Goal: Task Accomplishment & Management: Use online tool/utility

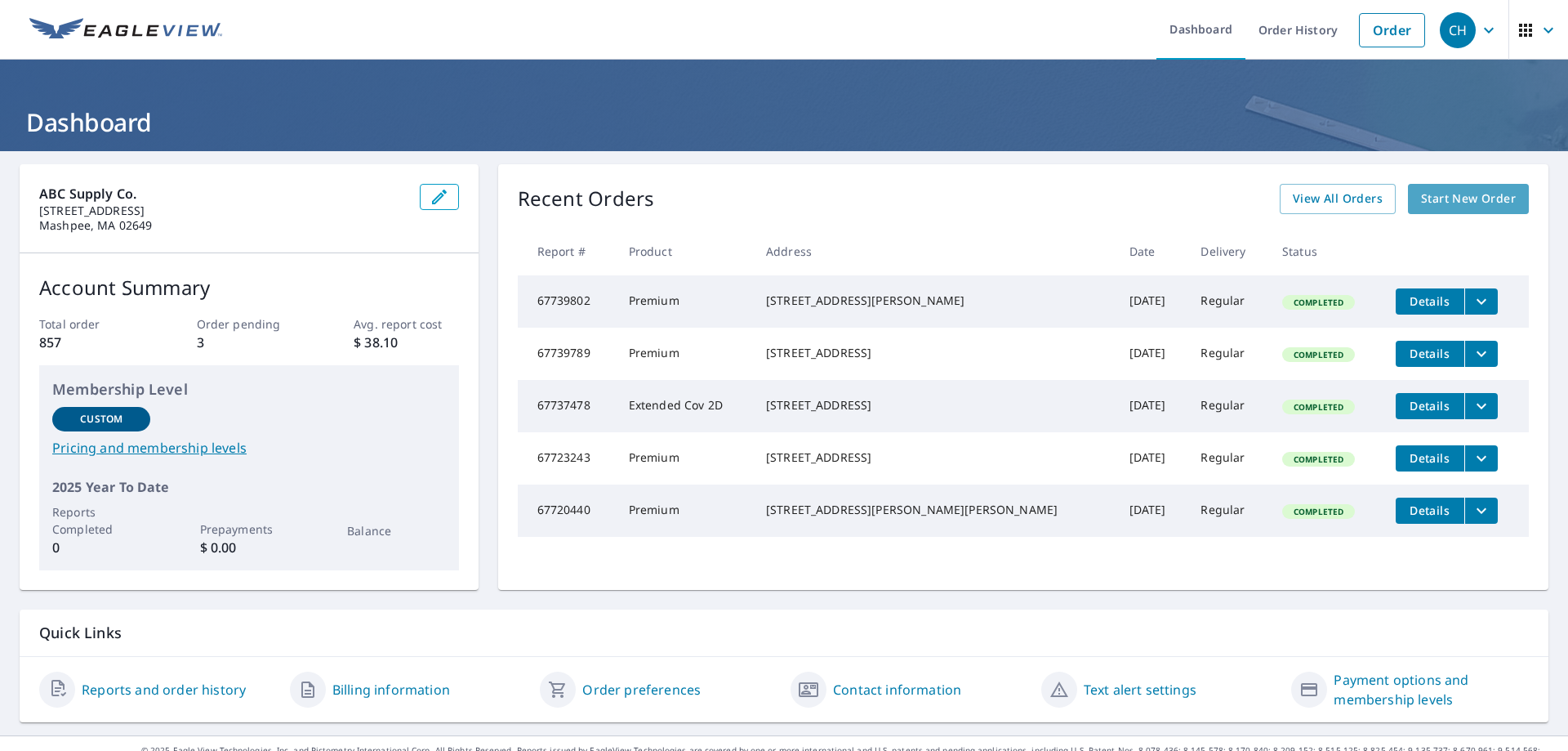
click at [1426, 198] on span "Start New Order" at bounding box center [1468, 198] width 95 height 20
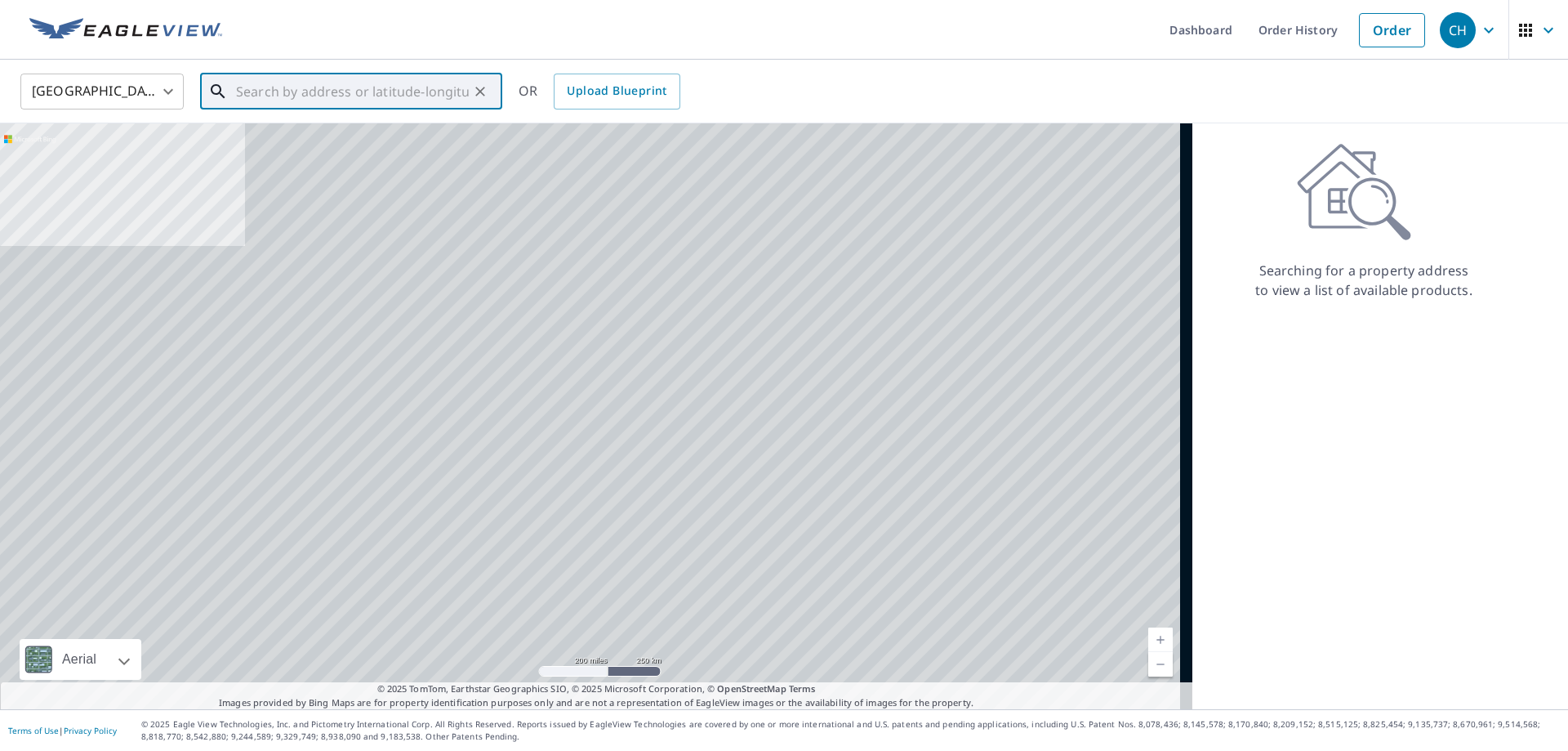
click at [286, 81] on input "text" at bounding box center [352, 91] width 233 height 46
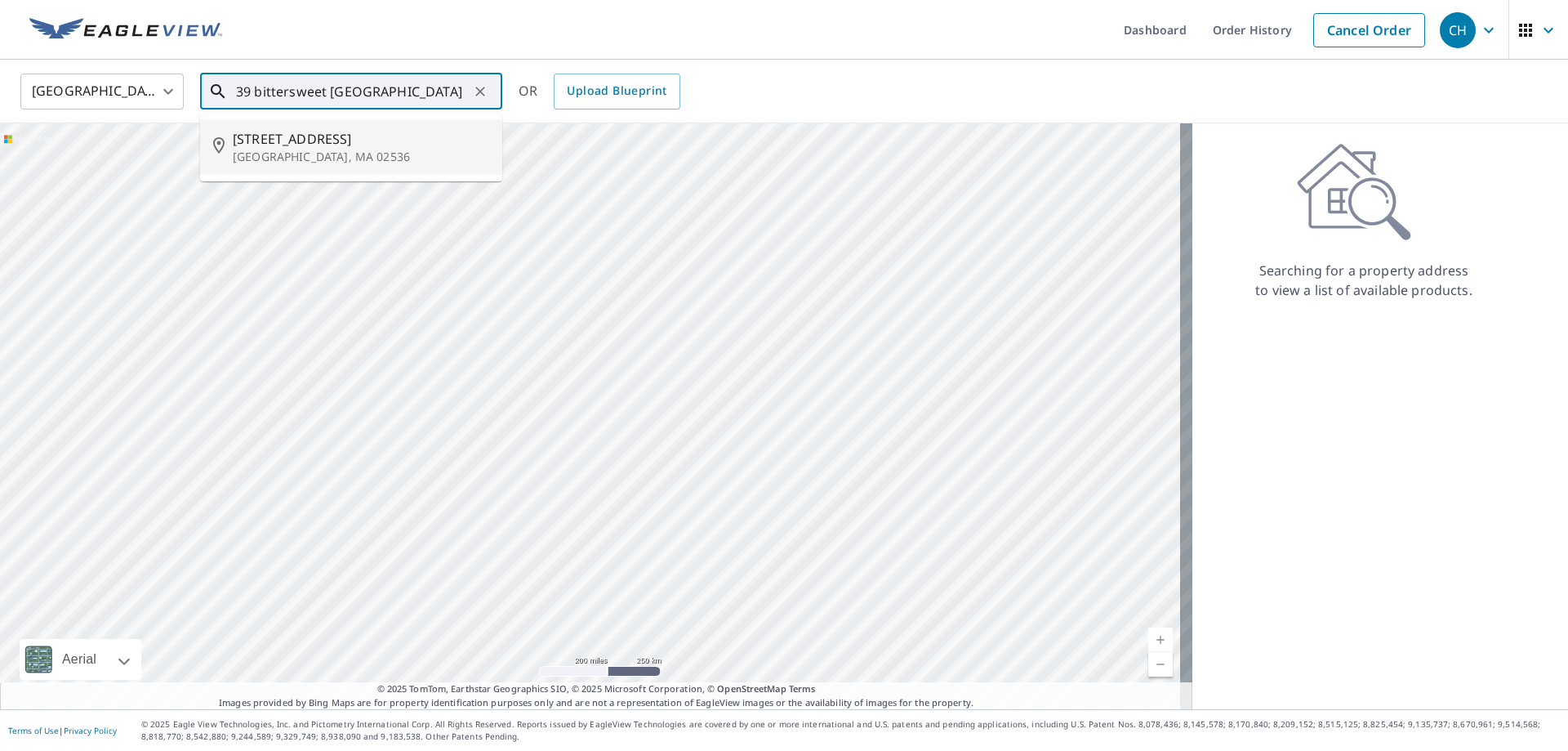
click at [300, 149] on p "[GEOGRAPHIC_DATA], MA 02536" at bounding box center [361, 156] width 256 height 17
type input "39 Bittersweet Rd East Falmouth, MA 02536"
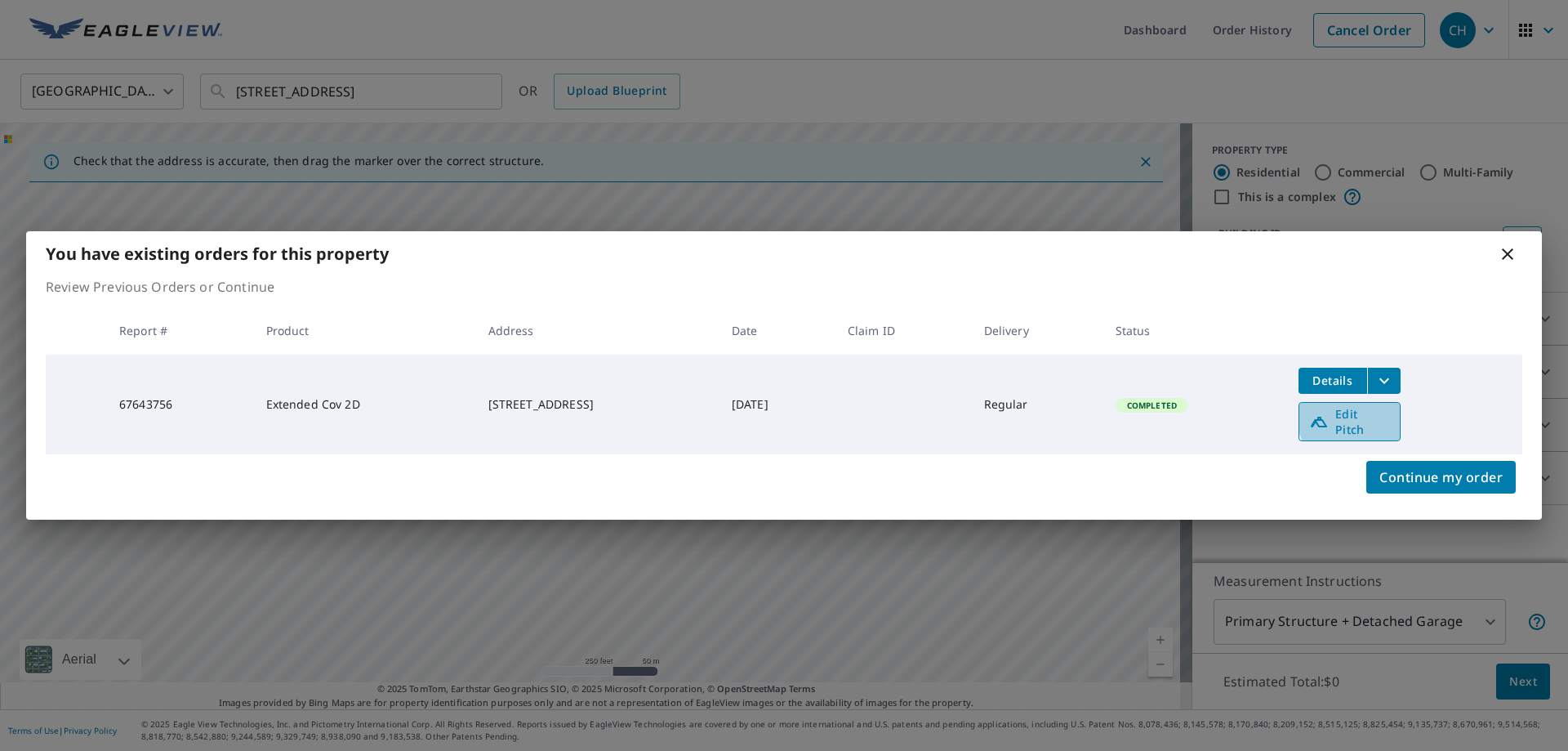
click at [1387, 418] on span "Edit Pitch" at bounding box center [1349, 422] width 81 height 31
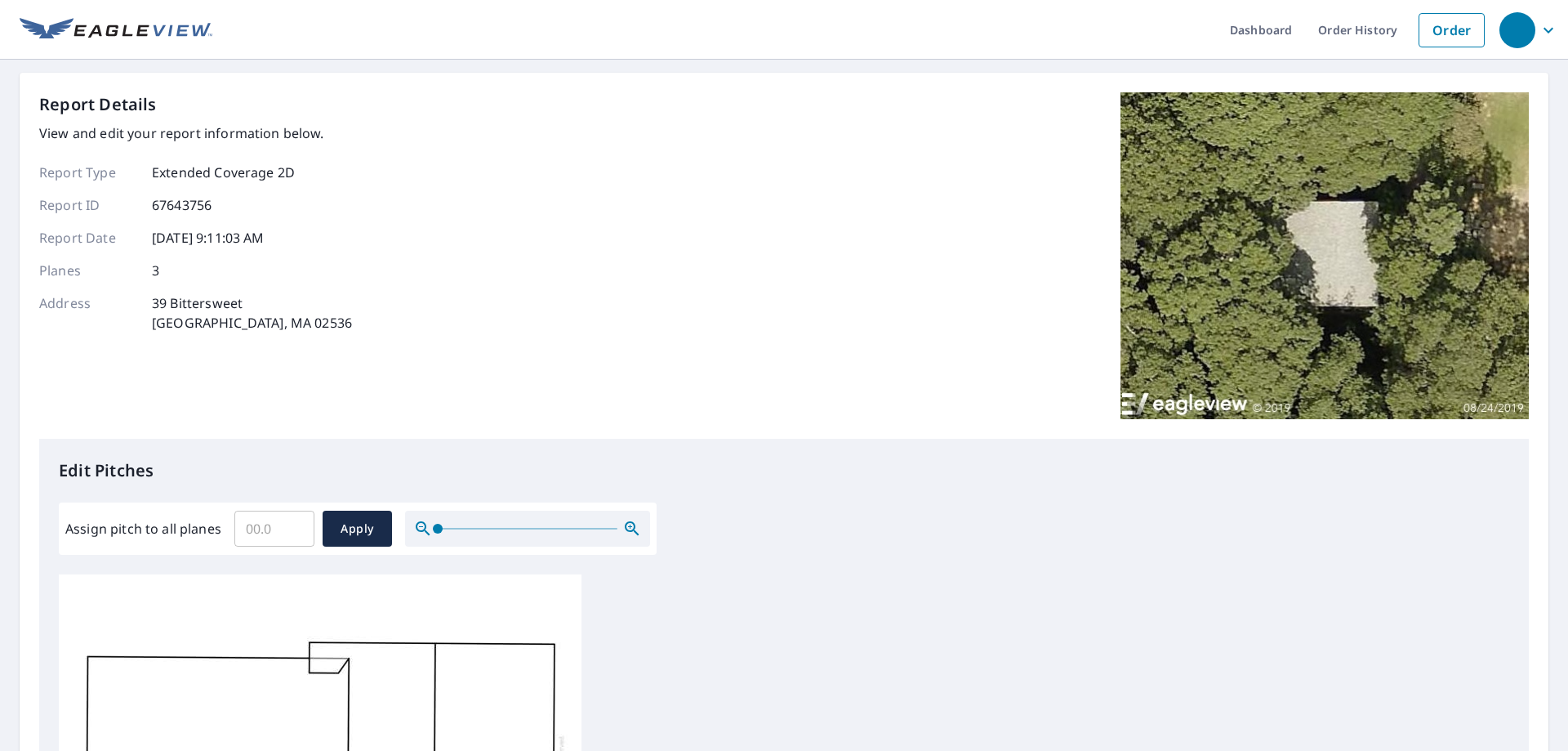
scroll to position [17, 0]
click at [270, 522] on input "Assign pitch to all planes" at bounding box center [274, 529] width 80 height 46
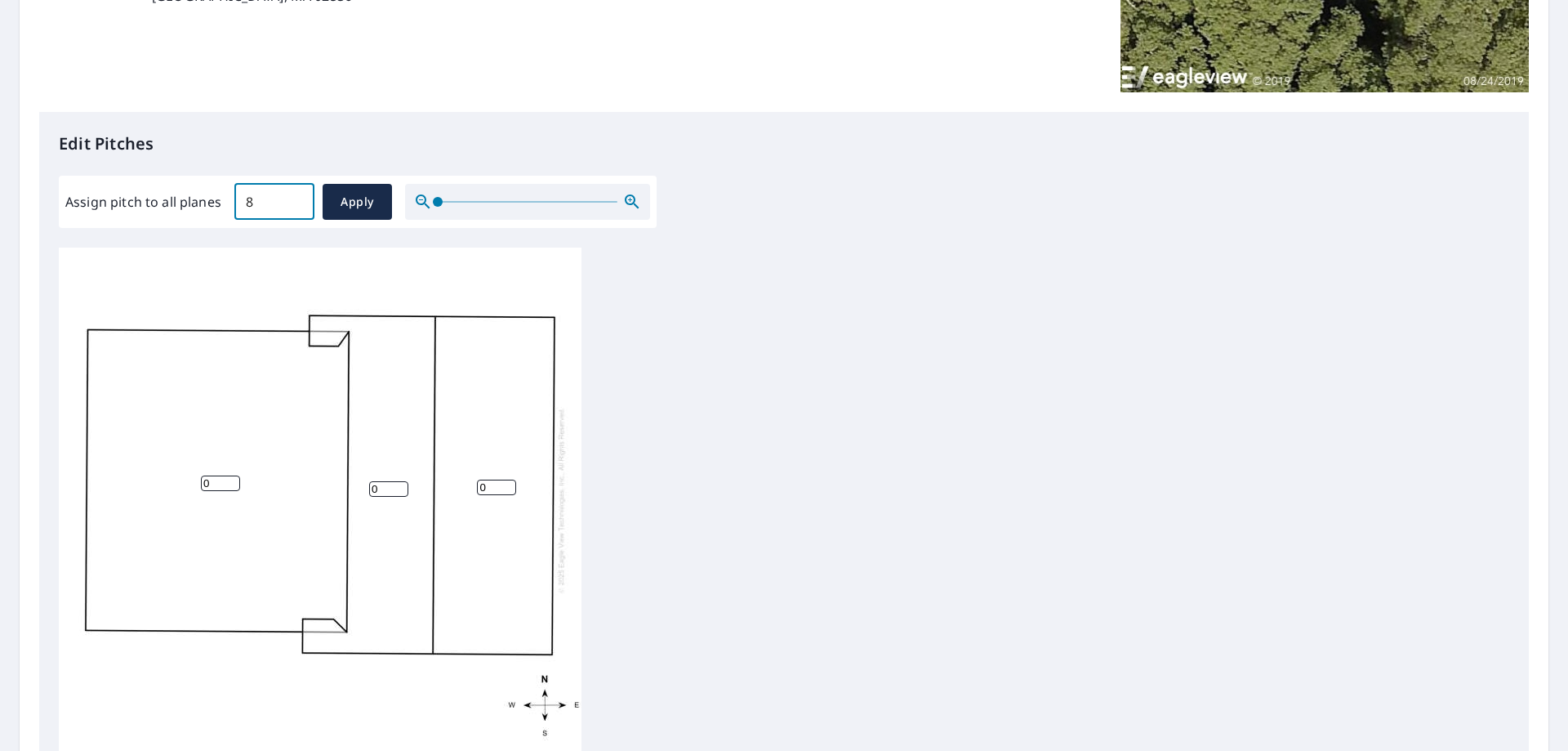
scroll to position [0, 0]
type input "8"
click at [372, 209] on span "Apply" at bounding box center [357, 202] width 44 height 20
type input "8"
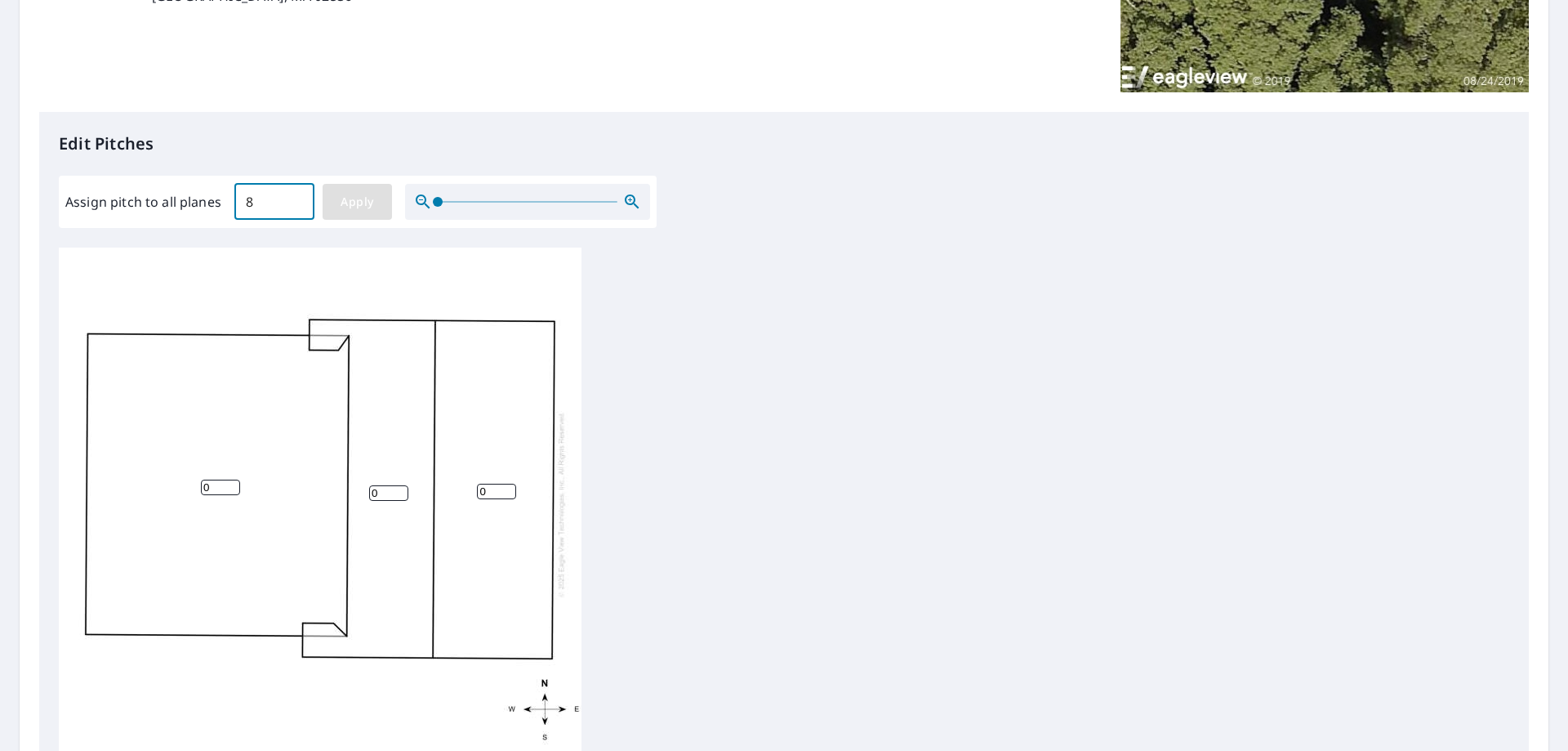
type input "8"
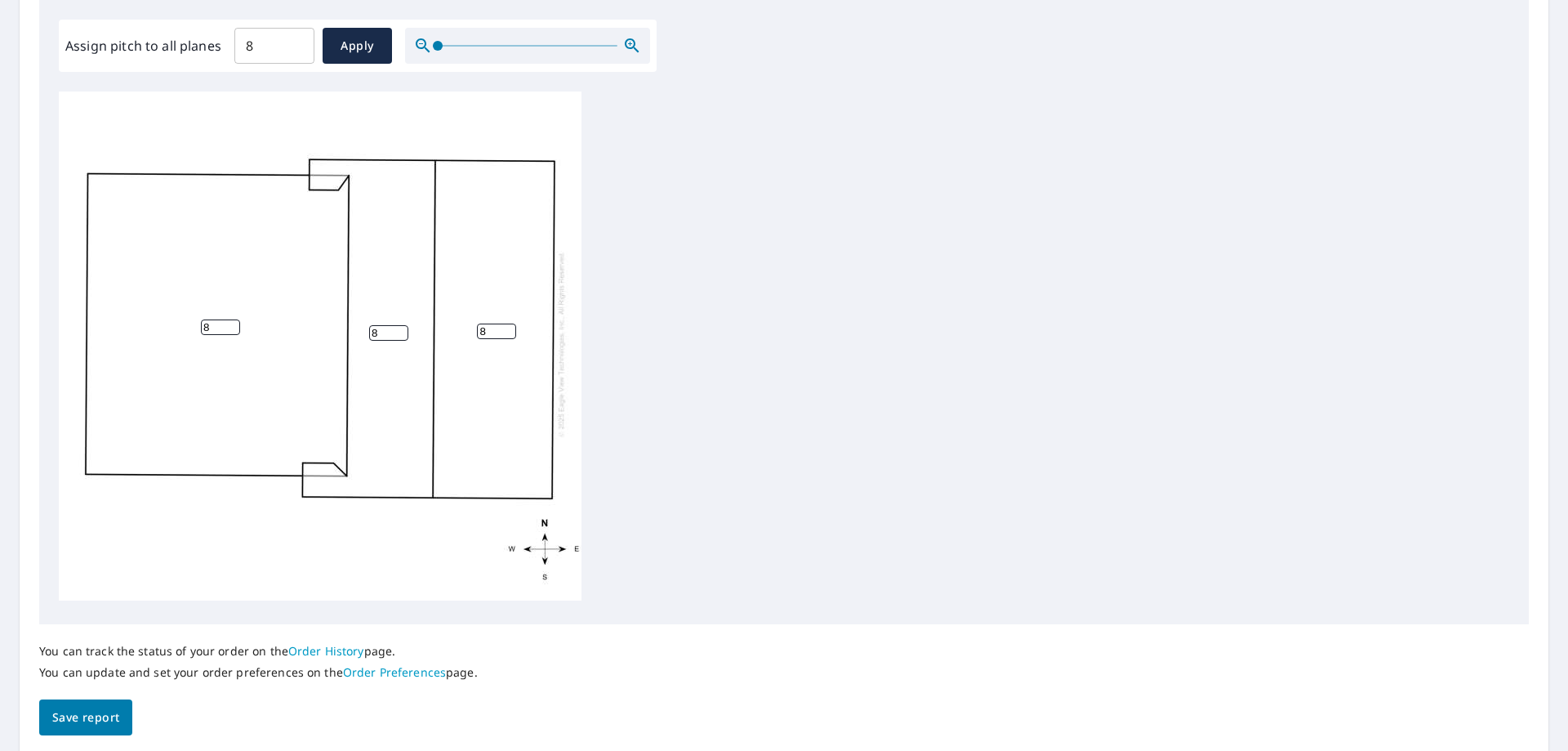
scroll to position [491, 0]
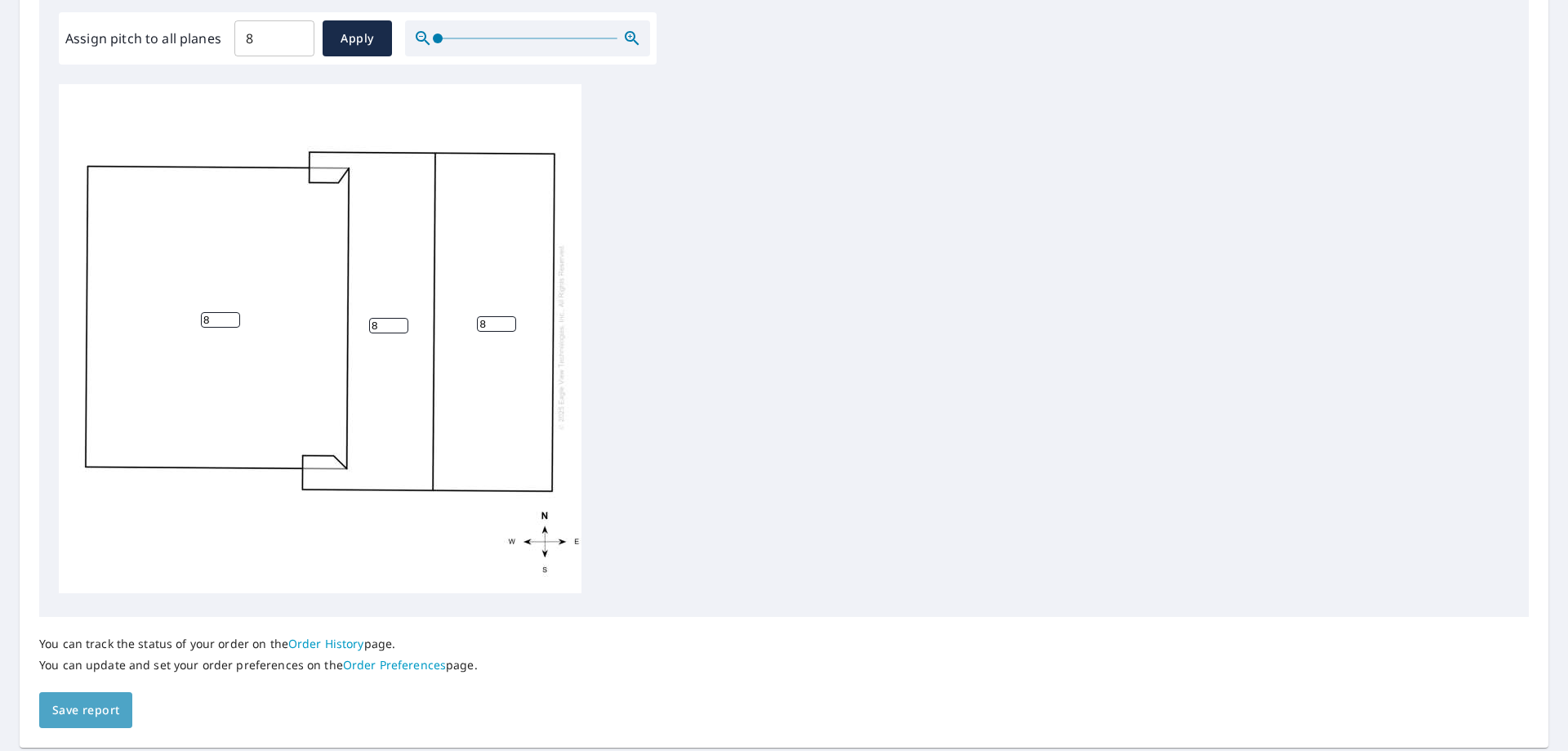
click at [95, 708] on span "Save report" at bounding box center [85, 710] width 67 height 20
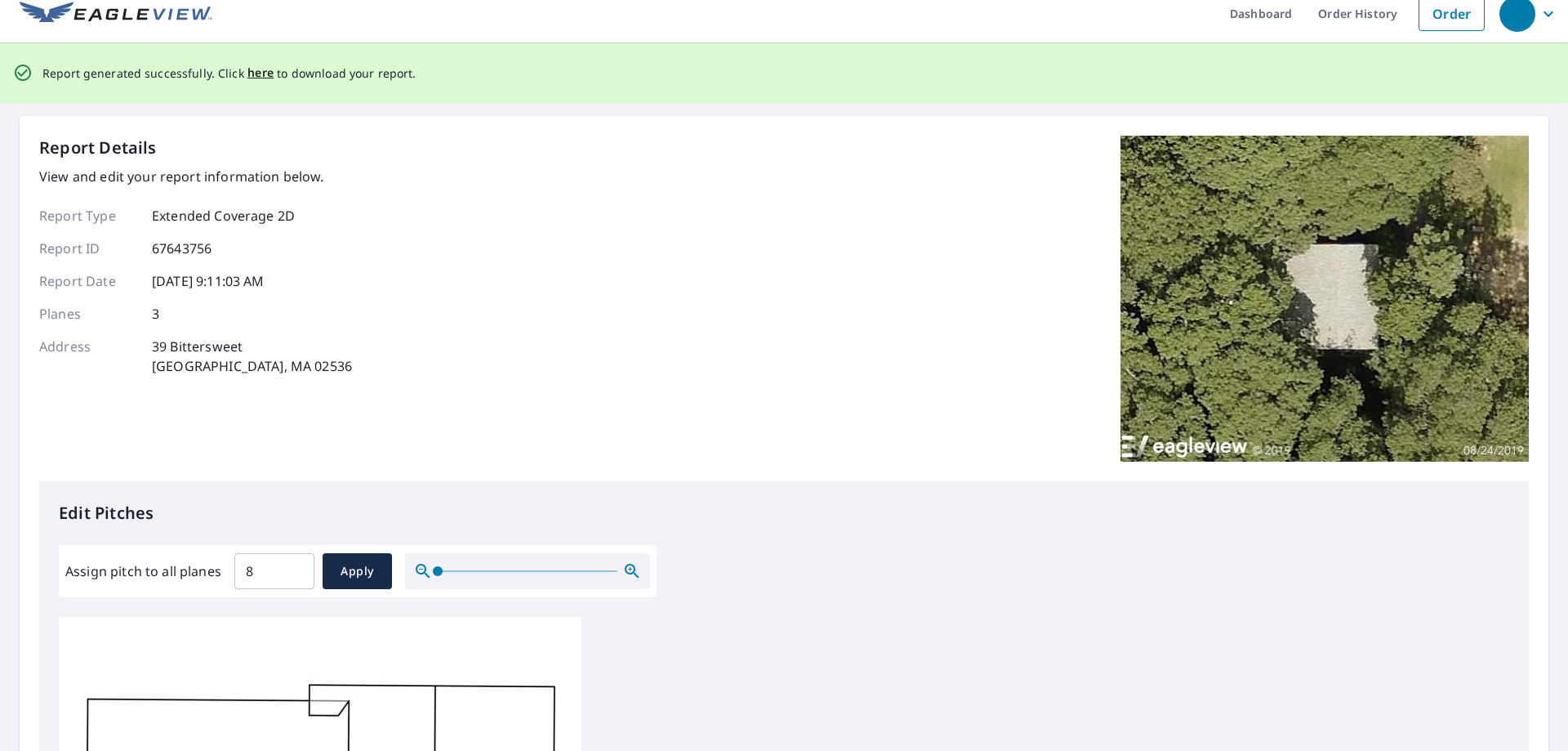
scroll to position [0, 0]
